Goal: Navigation & Orientation: Go to known website

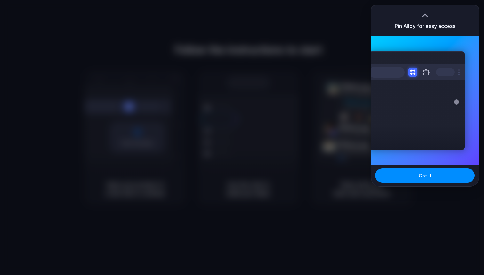
click at [300, 78] on div at bounding box center [242, 137] width 484 height 275
click at [422, 171] on button "Got it" at bounding box center [425, 175] width 100 height 14
